Goal: Task Accomplishment & Management: Manage account settings

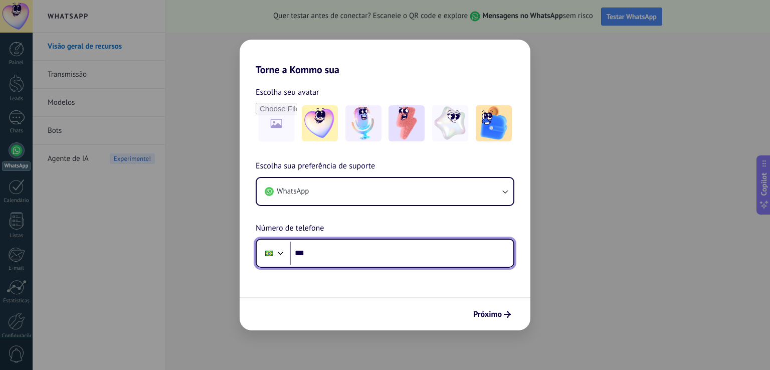
click at [413, 259] on input "***" at bounding box center [402, 253] width 224 height 23
type input "**********"
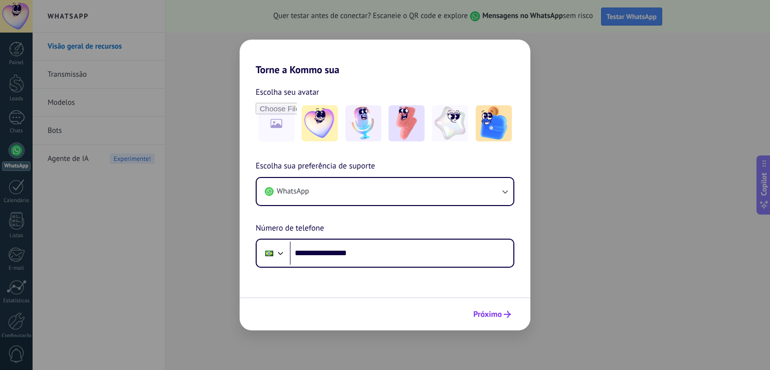
click at [489, 313] on span "Próximo" at bounding box center [487, 314] width 29 height 7
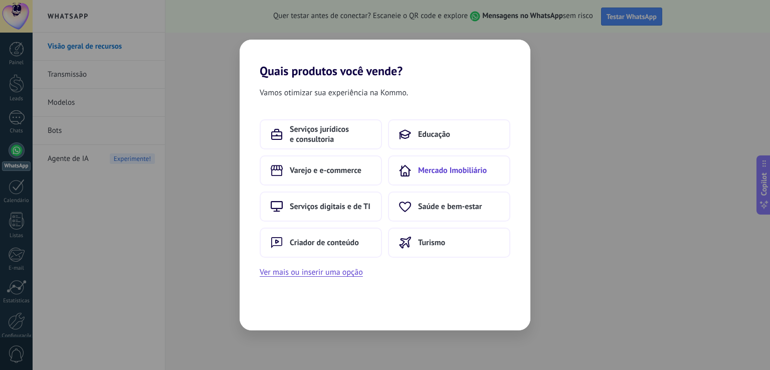
click at [463, 177] on button "Mercado Imobiliário" at bounding box center [449, 170] width 122 height 30
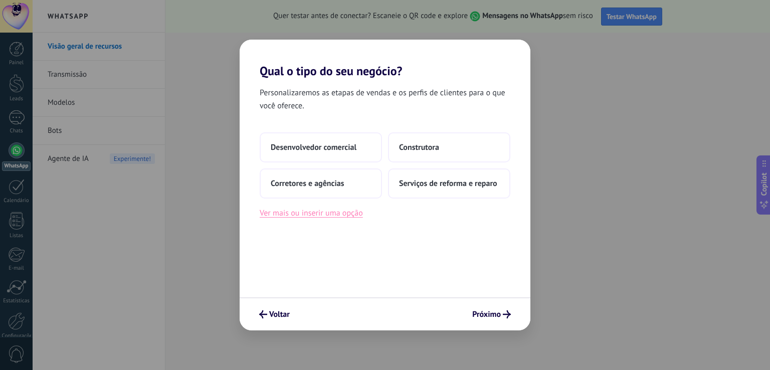
click at [335, 214] on button "Ver mais ou inserir uma opção" at bounding box center [311, 213] width 103 height 13
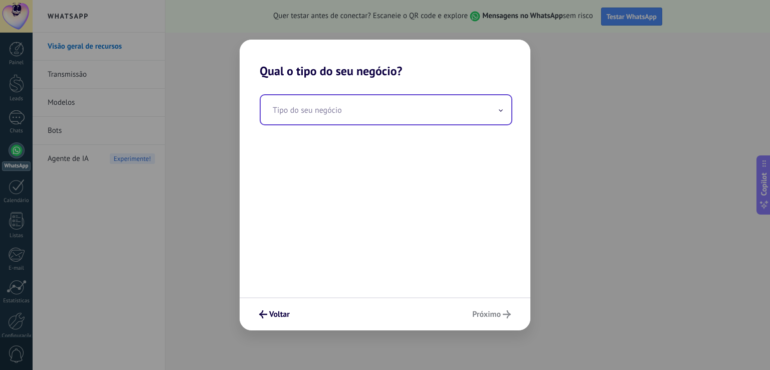
click at [343, 101] on input "text" at bounding box center [386, 109] width 251 height 29
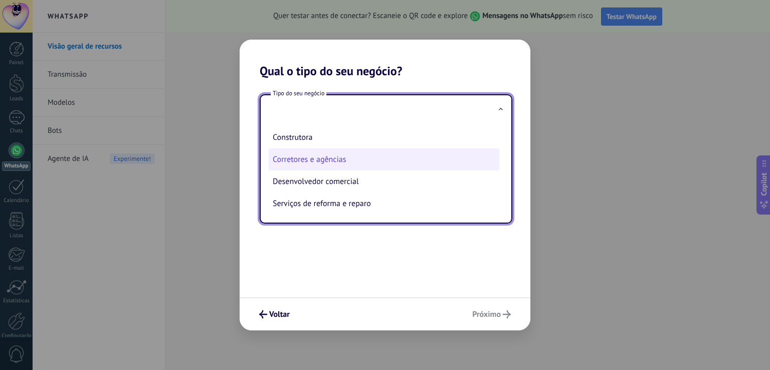
click at [344, 161] on li "Corretores e agências" at bounding box center [384, 159] width 231 height 22
type input "**********"
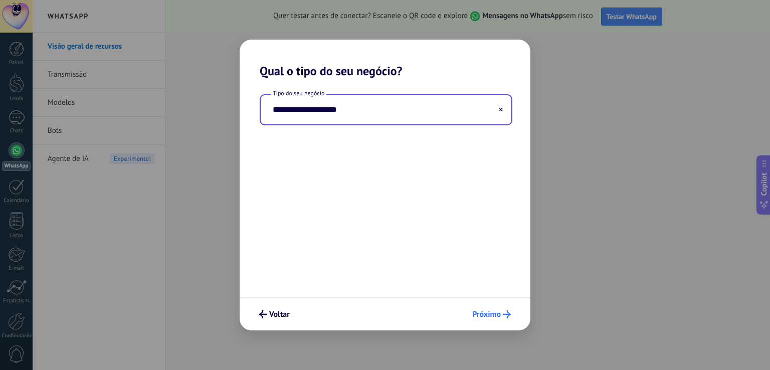
click at [495, 314] on span "Próximo" at bounding box center [486, 314] width 29 height 7
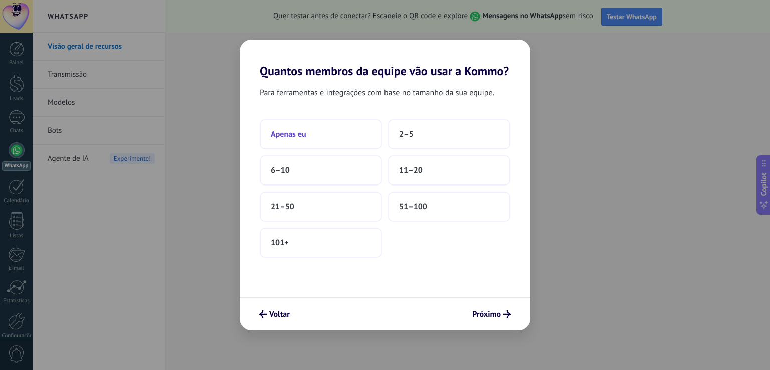
click at [326, 137] on button "Apenas eu" at bounding box center [321, 134] width 122 height 30
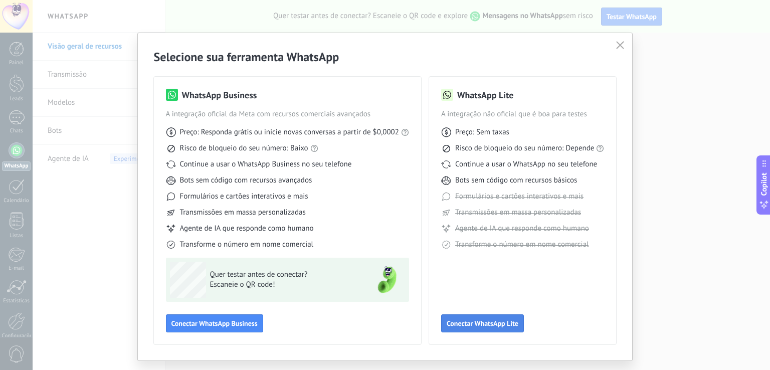
click at [484, 323] on span "Conectar WhatsApp Lite" at bounding box center [483, 323] width 72 height 7
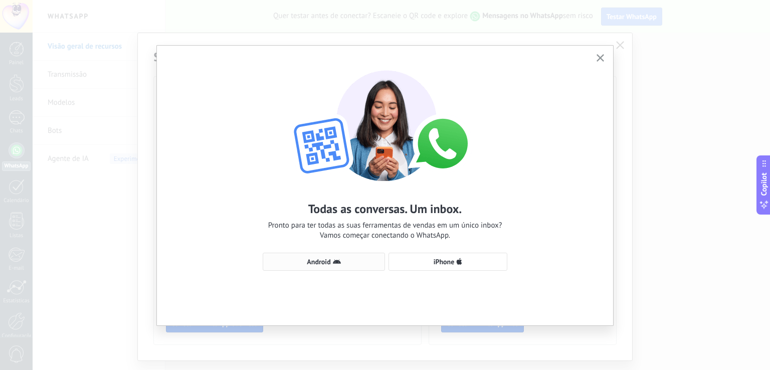
click at [327, 260] on span "Android" at bounding box center [319, 261] width 24 height 7
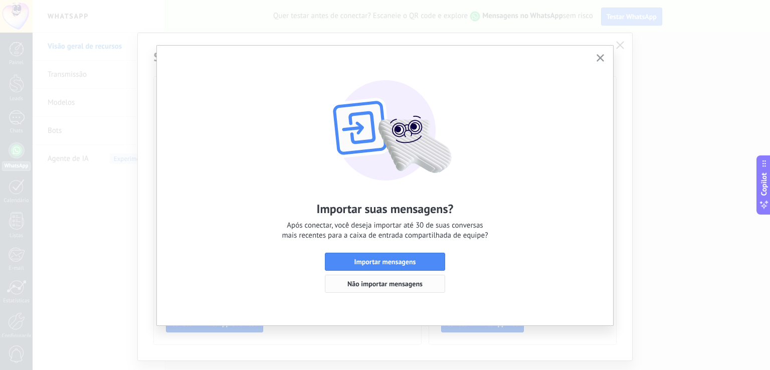
click at [373, 286] on span "Não importar mensagens" at bounding box center [384, 283] width 75 height 7
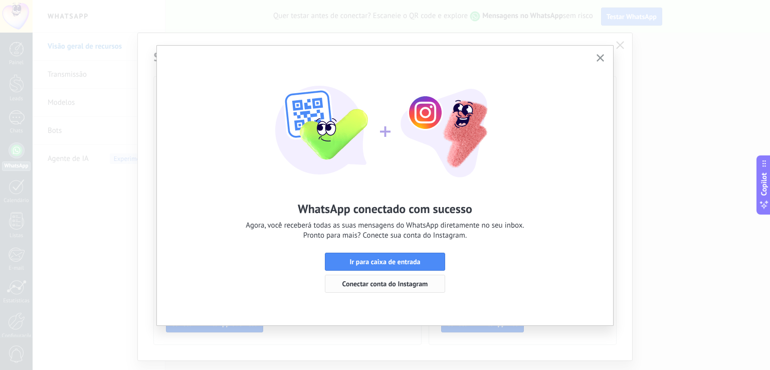
click at [411, 283] on span "Conectar conta do Instagram" at bounding box center [385, 283] width 86 height 7
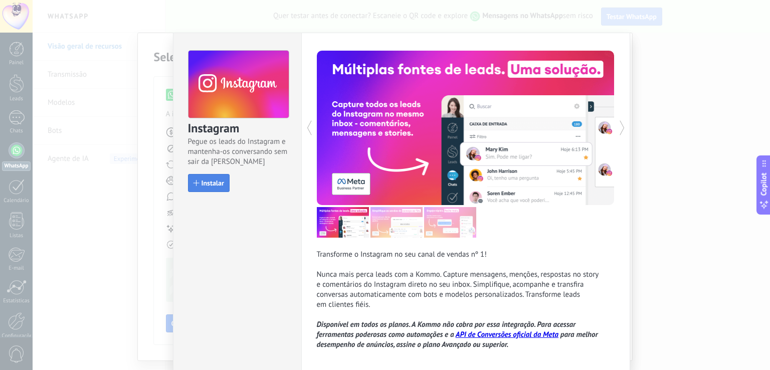
click at [209, 185] on span "Instalar" at bounding box center [213, 182] width 23 height 7
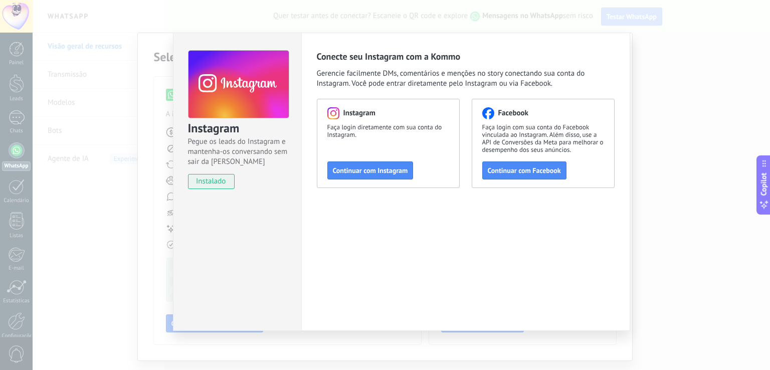
click at [101, 247] on div "Instagram Pegue os leads do Instagram e mantenha-os conversando sem sair da Kom…" at bounding box center [401, 185] width 737 height 370
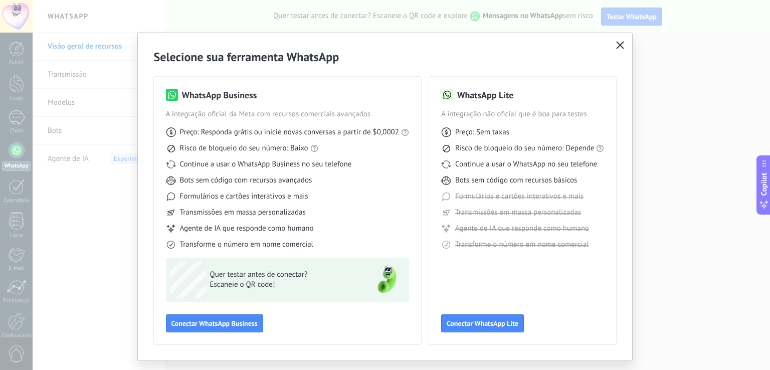
click at [623, 45] on button "button" at bounding box center [620, 46] width 13 height 14
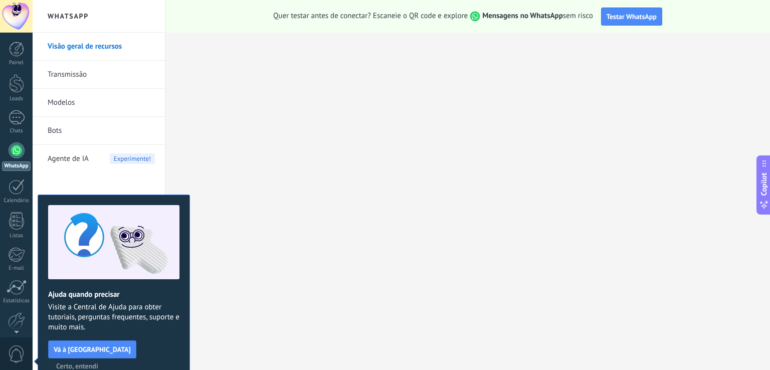
click at [17, 153] on div at bounding box center [17, 150] width 16 height 16
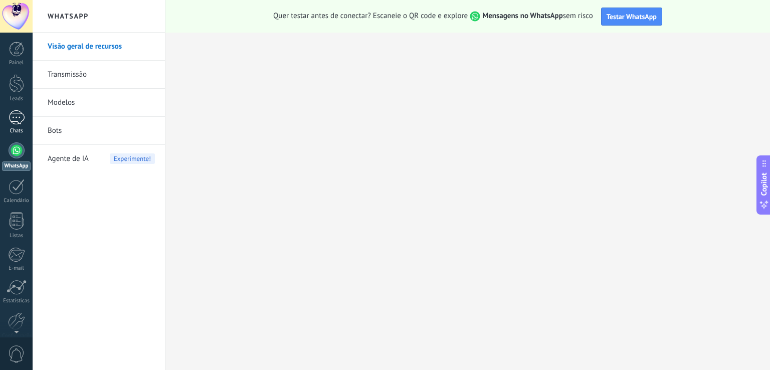
click at [16, 122] on div at bounding box center [17, 117] width 16 height 15
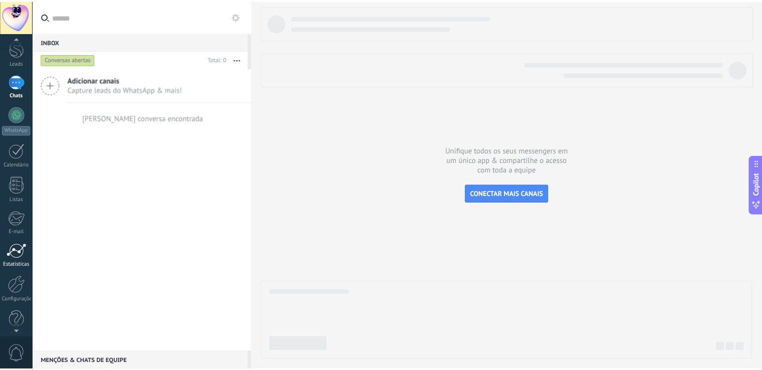
scroll to position [47, 0]
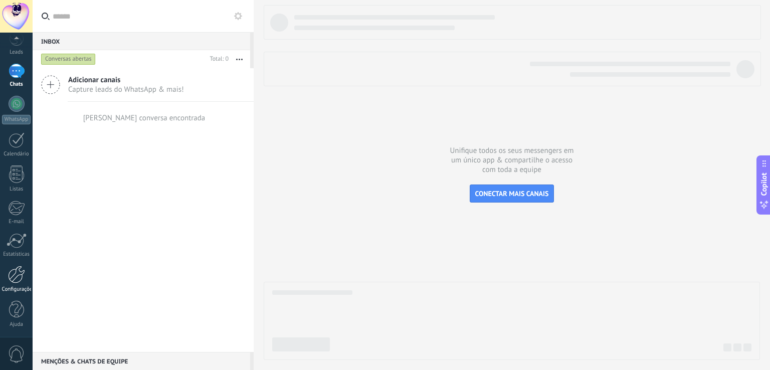
click at [18, 281] on div at bounding box center [16, 275] width 17 height 18
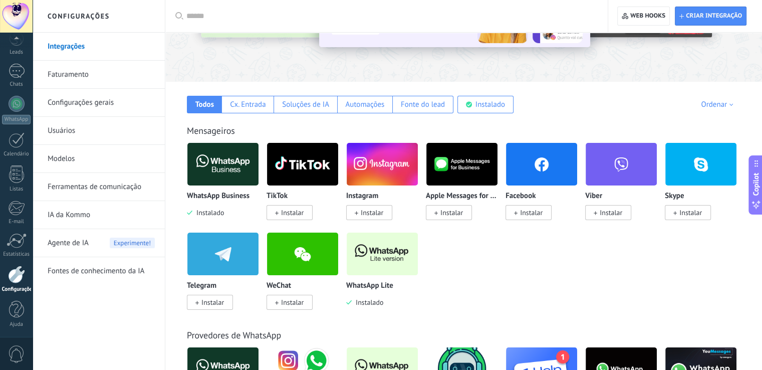
scroll to position [150, 0]
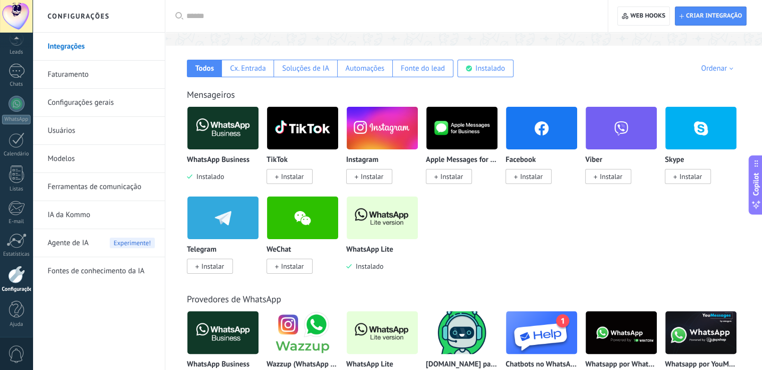
click at [363, 226] on img at bounding box center [382, 217] width 71 height 49
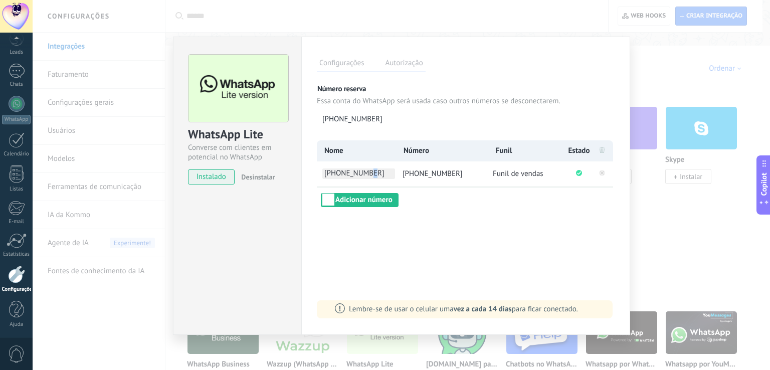
click at [366, 173] on span "[PHONE_NUMBER]" at bounding box center [358, 173] width 73 height 11
type input "*"
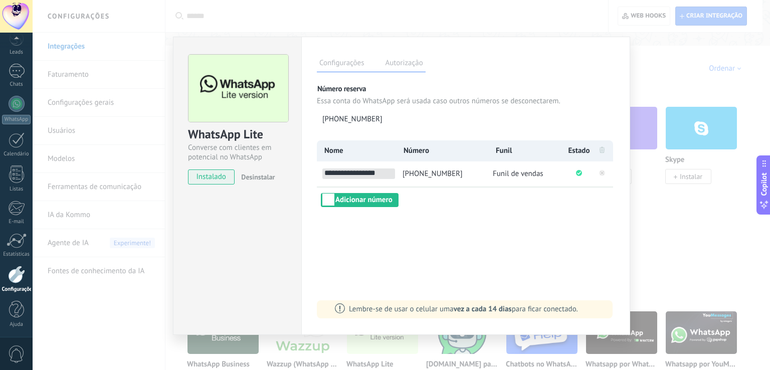
type input "**********"
click at [457, 232] on div "**********" at bounding box center [465, 186] width 329 height 298
click at [708, 253] on div "WhatsApp Lite Converse com clientes em potencial no WhatsApp instalado Desinsta…" at bounding box center [401, 185] width 737 height 370
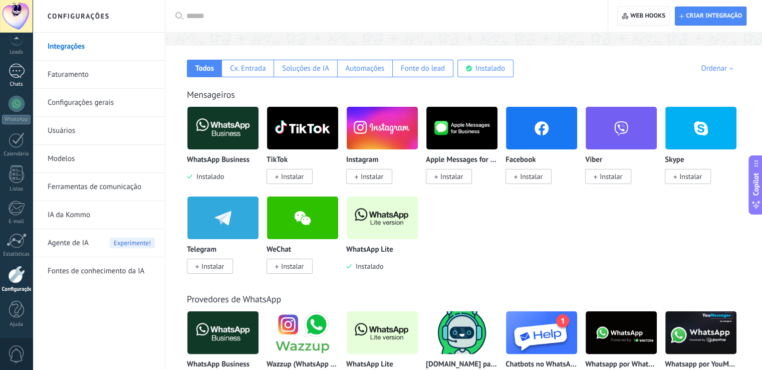
click at [17, 69] on div at bounding box center [17, 71] width 16 height 15
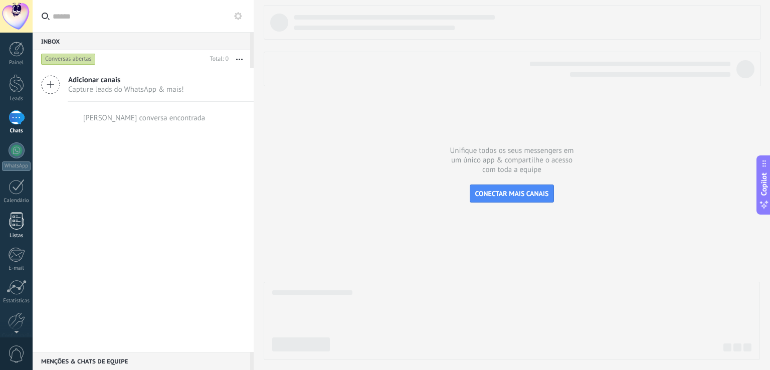
click at [19, 214] on div at bounding box center [16, 221] width 15 height 18
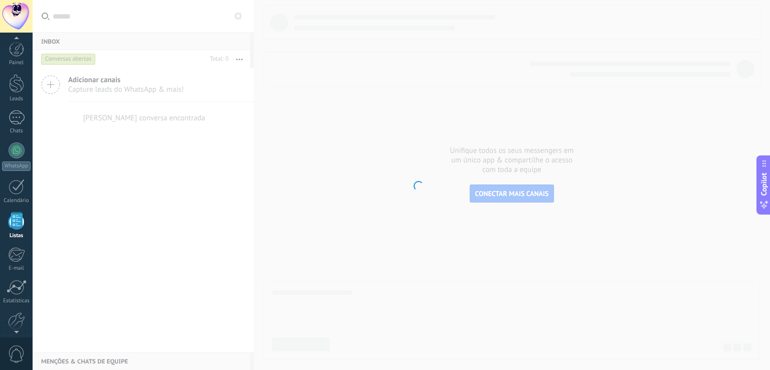
scroll to position [26, 0]
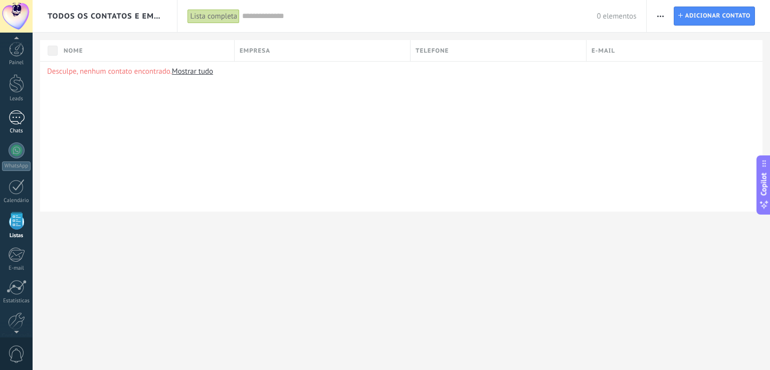
scroll to position [26, 0]
click at [16, 67] on div at bounding box center [16, 58] width 15 height 19
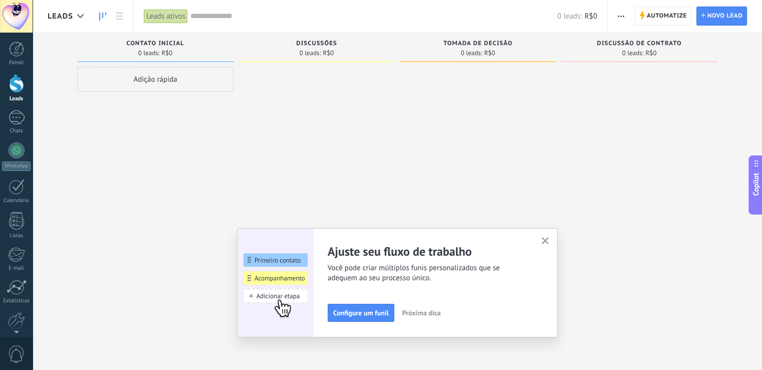
click at [545, 242] on icon "button" at bounding box center [546, 241] width 8 height 8
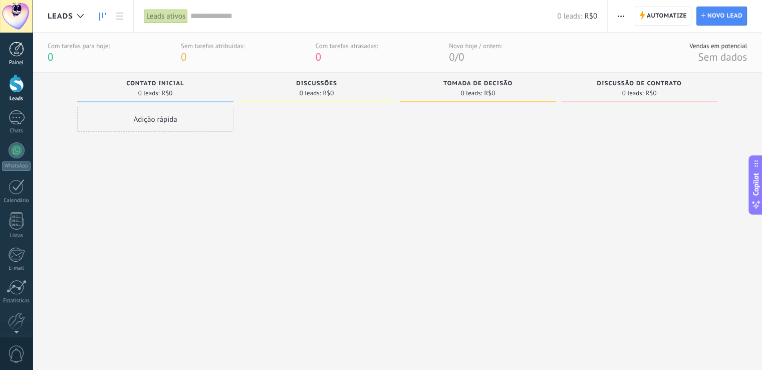
click at [20, 48] on div at bounding box center [16, 49] width 15 height 15
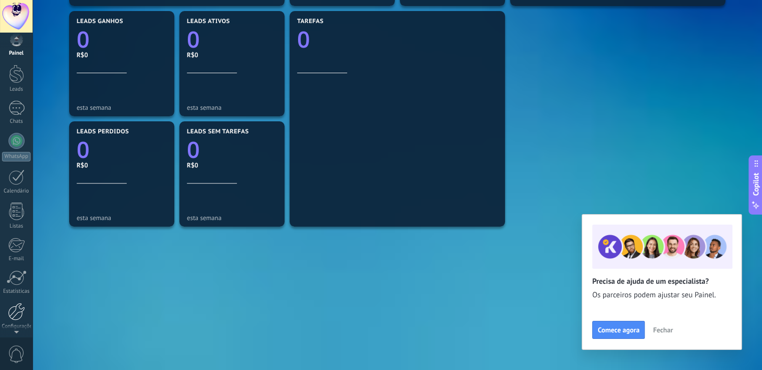
scroll to position [47, 0]
click at [21, 282] on div at bounding box center [16, 275] width 17 height 18
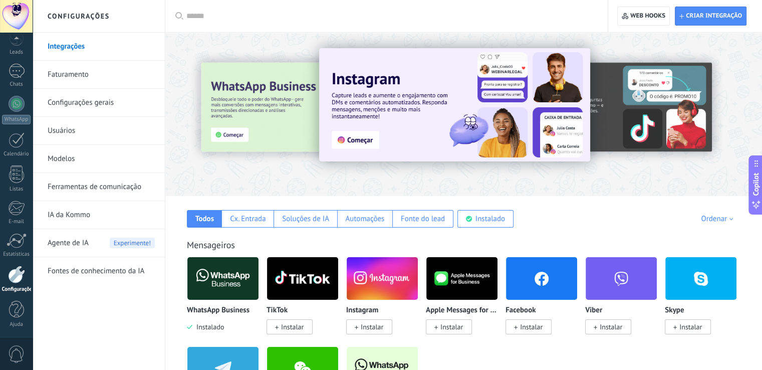
click at [87, 97] on link "Configurações gerais" at bounding box center [101, 103] width 107 height 28
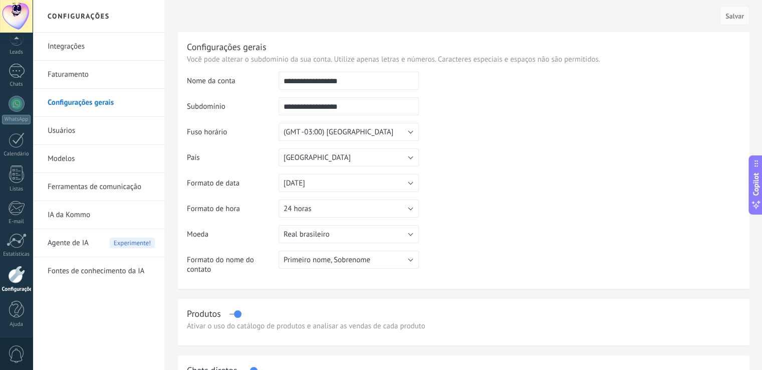
drag, startPoint x: 374, startPoint y: 84, endPoint x: 261, endPoint y: 81, distance: 113.8
click at [261, 81] on tr "**********" at bounding box center [464, 85] width 554 height 26
type input "**********"
drag, startPoint x: 363, startPoint y: 107, endPoint x: 253, endPoint y: 101, distance: 110.5
click at [253, 101] on tr "**********" at bounding box center [464, 110] width 554 height 26
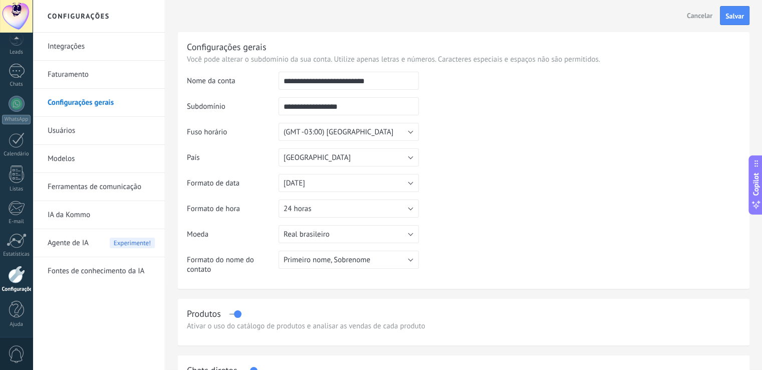
type input "*"
type input "**********"
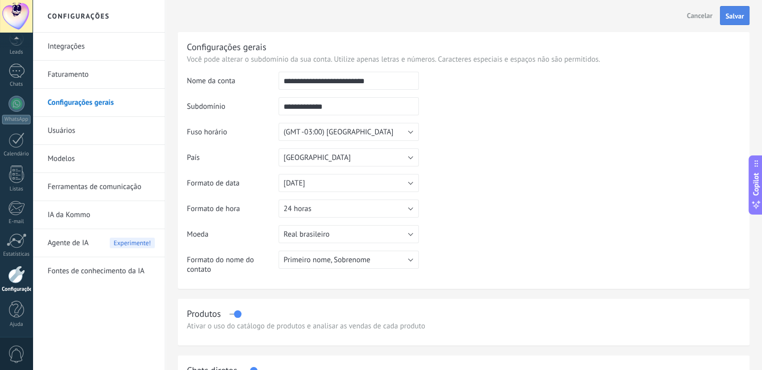
click at [735, 18] on span "Salvar" at bounding box center [735, 16] width 19 height 7
